Goal: Task Accomplishment & Management: Use online tool/utility

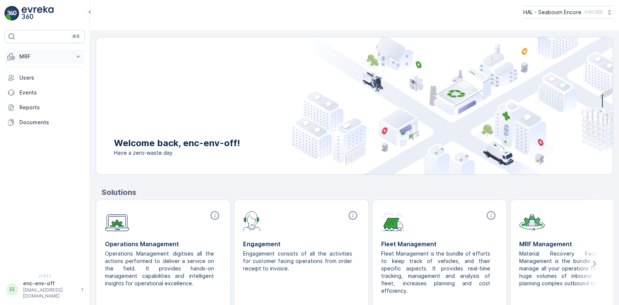
click at [27, 57] on p "MRF" at bounding box center [44, 56] width 51 height 7
click at [28, 79] on p "Offloads" at bounding box center [30, 79] width 22 height 7
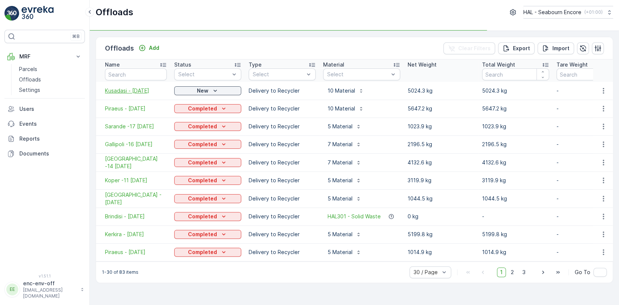
click at [144, 90] on span "Kusadasi - [DATE]" at bounding box center [136, 90] width 62 height 7
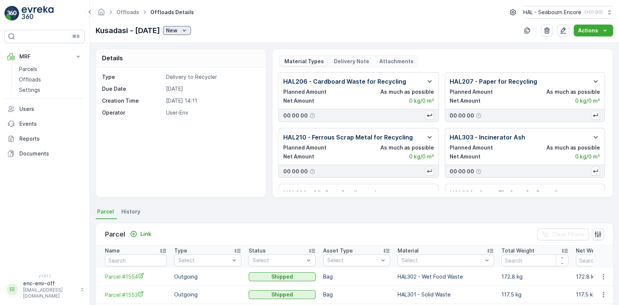
click at [188, 30] on div "New" at bounding box center [177, 30] width 22 height 7
click at [192, 51] on span "Completed" at bounding box center [196, 51] width 28 height 7
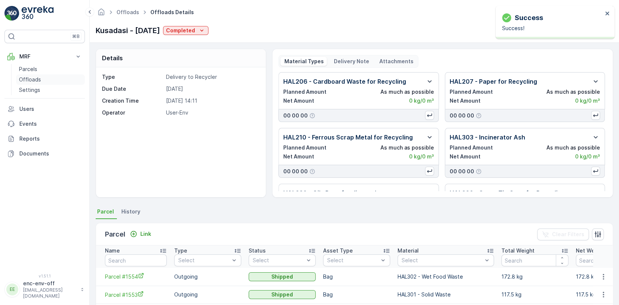
click at [29, 77] on p "Offloads" at bounding box center [30, 79] width 22 height 7
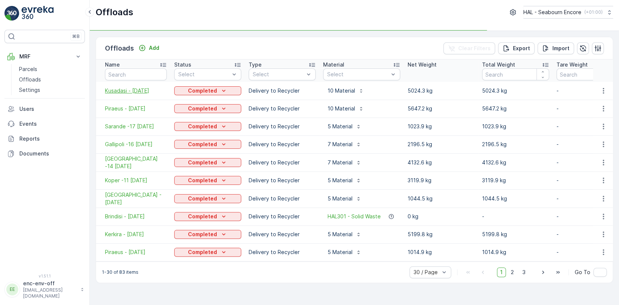
click at [135, 90] on span "Kusadasi - [DATE]" at bounding box center [136, 90] width 62 height 7
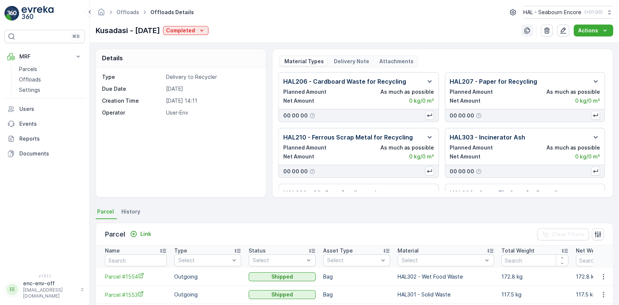
click at [526, 28] on icon "button" at bounding box center [526, 30] width 7 height 7
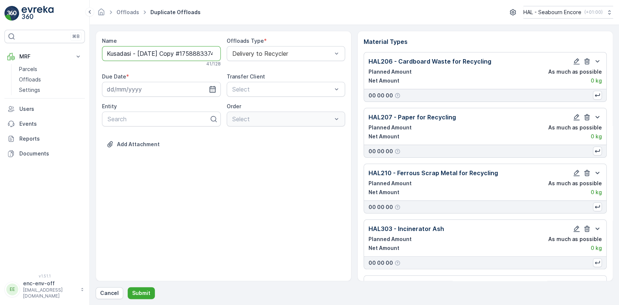
click at [164, 53] on input "Kusadasi - [DATE] Copy #1758883374348" at bounding box center [161, 53] width 119 height 15
click at [167, 53] on input "Kusadasi - [DATE] Copy #1758883374348" at bounding box center [161, 53] width 119 height 15
click at [140, 52] on input "[GEOGRAPHIC_DATA] - [DATE]" at bounding box center [161, 53] width 119 height 15
type input "[GEOGRAPHIC_DATA] - [DATE]"
click at [212, 91] on icon "button" at bounding box center [212, 90] width 7 height 7
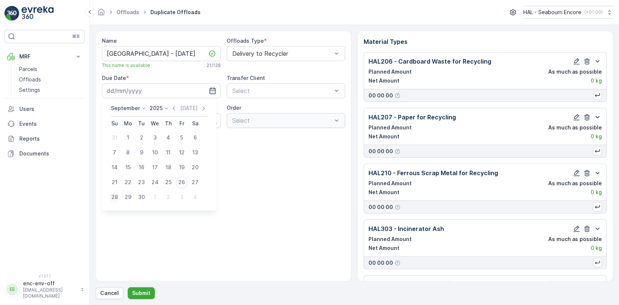
click at [113, 196] on div "28" at bounding box center [115, 197] width 12 height 12
type input "[DATE]"
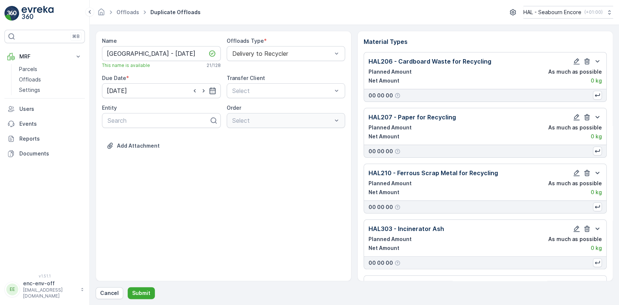
click at [202, 171] on div "Name [GEOGRAPHIC_DATA] - [DATE] This name is available 21 / 128 Offloads Type *…" at bounding box center [224, 156] width 256 height 250
click at [139, 292] on p "Submit" at bounding box center [141, 292] width 18 height 7
